Goal: Transaction & Acquisition: Subscribe to service/newsletter

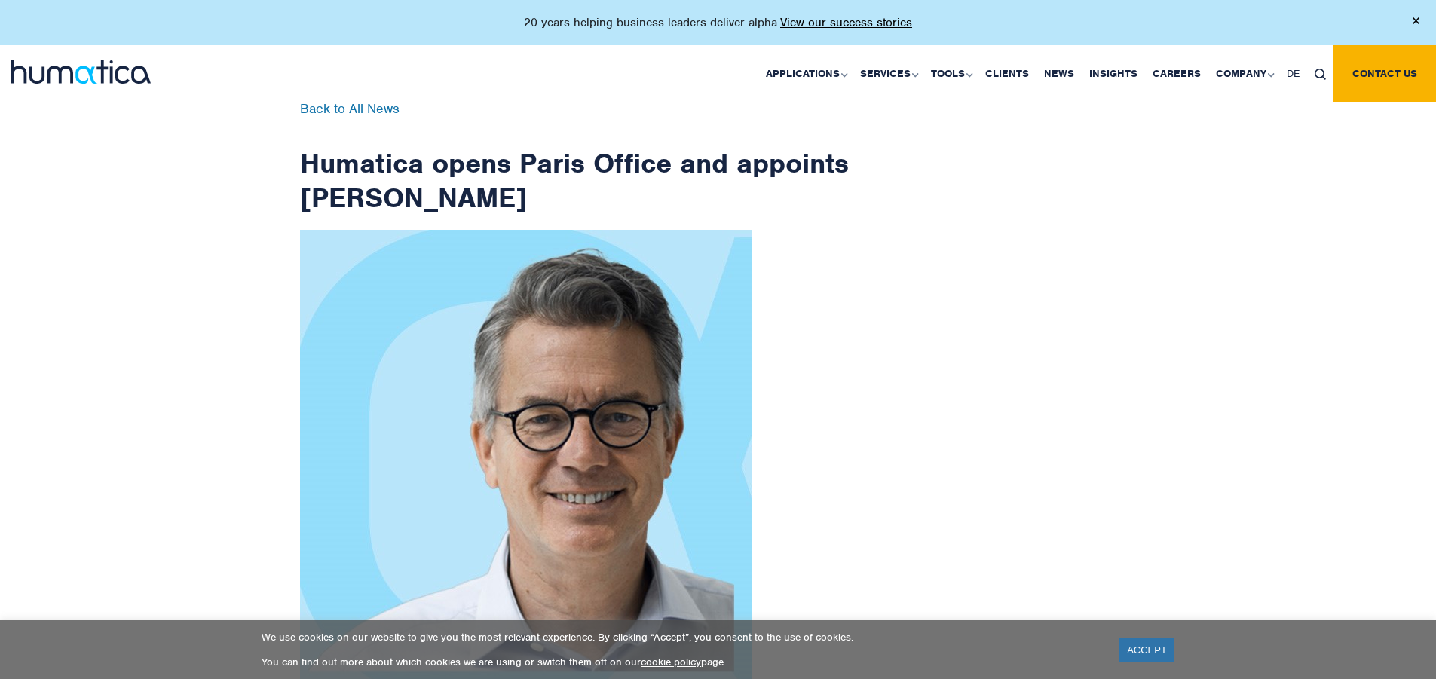
scroll to position [2404, 0]
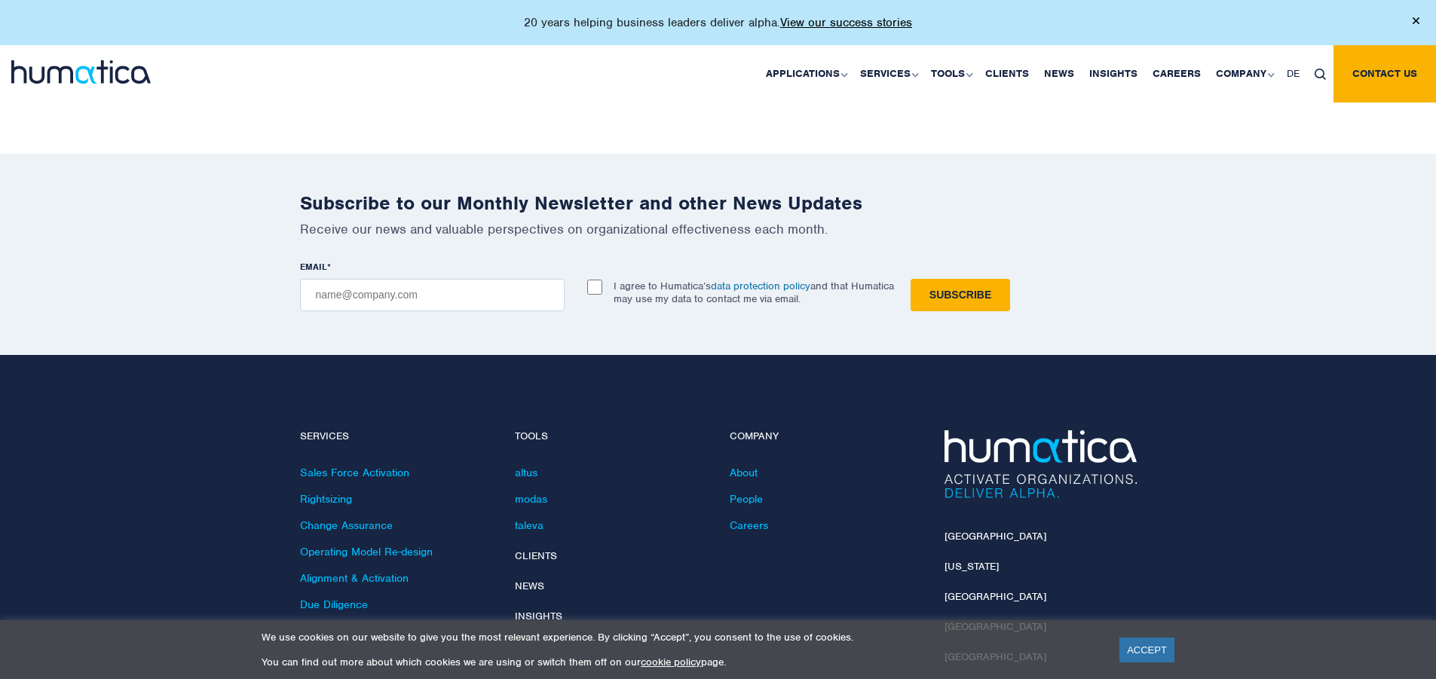
checkbox input "true"
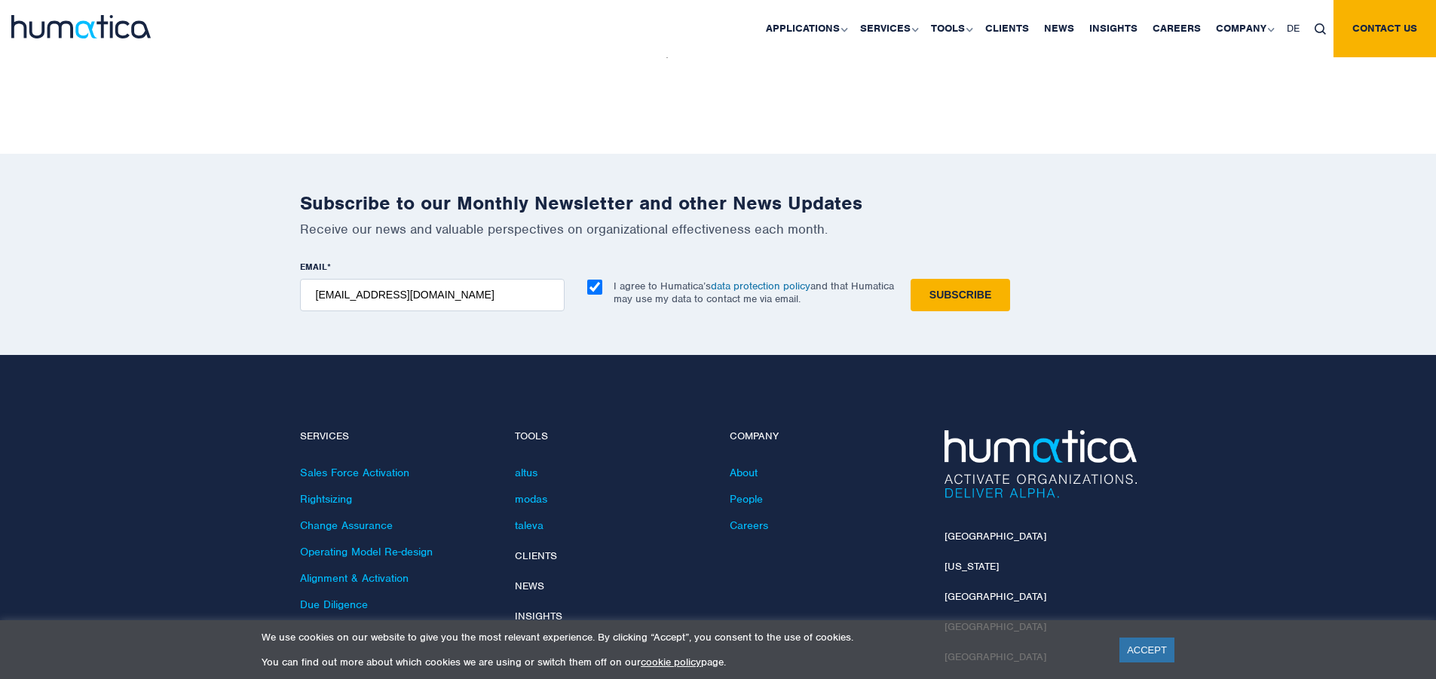
type input "[EMAIL_ADDRESS][DOMAIN_NAME]"
click at [910, 279] on input "Subscribe" at bounding box center [959, 295] width 99 height 32
